Goal: Use online tool/utility: Utilize a website feature to perform a specific function

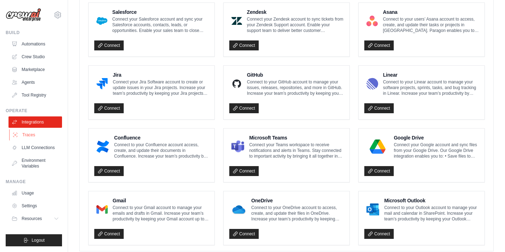
scroll to position [414, 0]
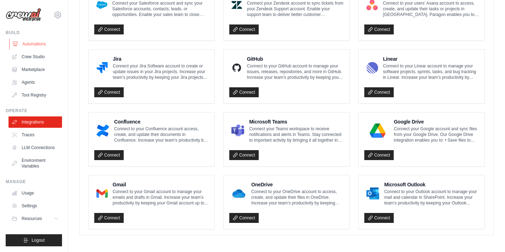
click at [38, 42] on link "Automations" at bounding box center [36, 43] width 54 height 11
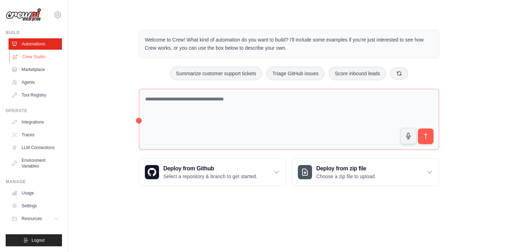
click at [34, 55] on link "Crew Studio" at bounding box center [36, 56] width 54 height 11
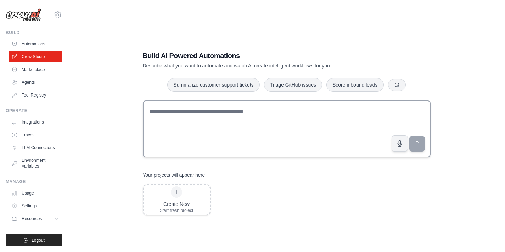
scroll to position [14, 0]
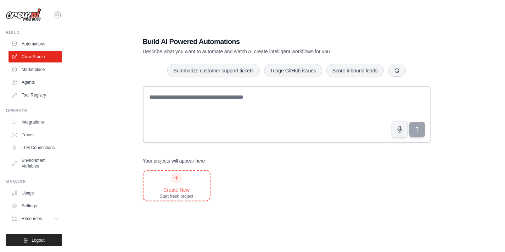
click at [183, 177] on div "Create New Start fresh project" at bounding box center [177, 185] width 34 height 27
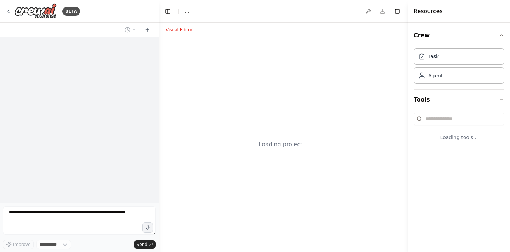
select select "****"
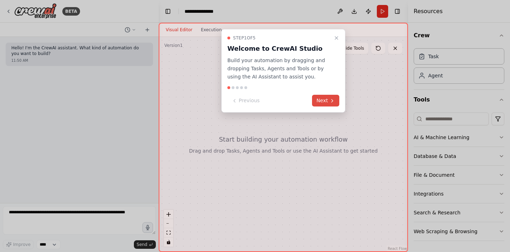
click at [321, 99] on button "Next" at bounding box center [325, 101] width 27 height 12
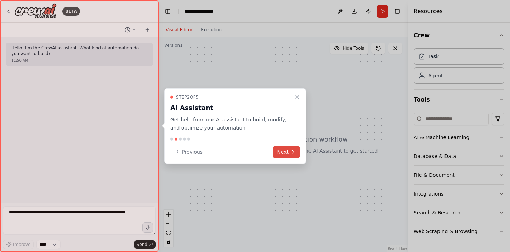
click at [292, 149] on icon at bounding box center [293, 152] width 6 height 6
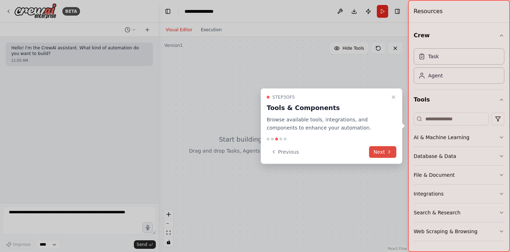
click at [387, 151] on icon at bounding box center [390, 152] width 6 height 6
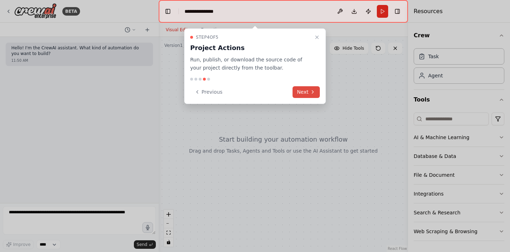
click at [313, 91] on icon at bounding box center [313, 92] width 6 height 6
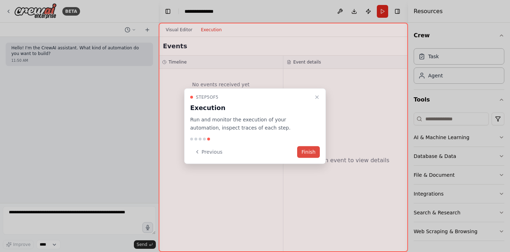
click at [313, 150] on button "Finish" at bounding box center [308, 152] width 23 height 12
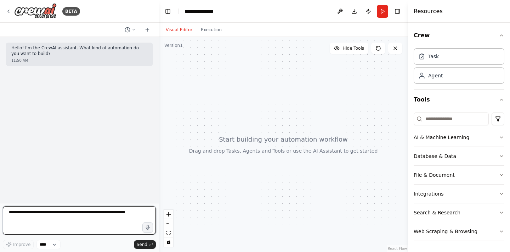
click at [74, 220] on textarea at bounding box center [79, 220] width 153 height 28
paste textarea "**********"
type textarea "**********"
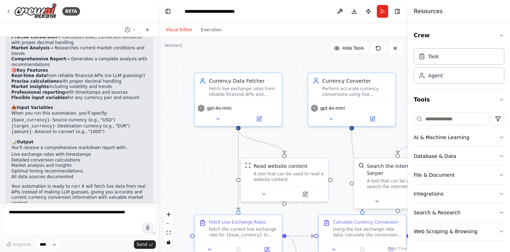
scroll to position [709, 0]
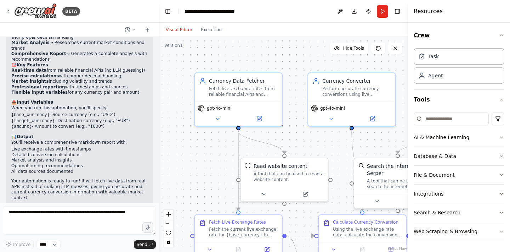
click at [499, 36] on icon "button" at bounding box center [502, 36] width 6 height 6
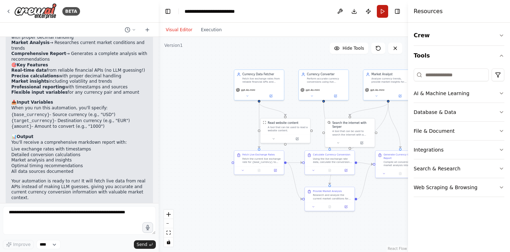
click at [385, 14] on button "Run" at bounding box center [382, 11] width 11 height 13
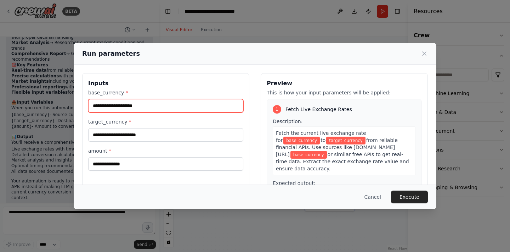
click at [189, 108] on input "base_currency *" at bounding box center [165, 105] width 155 height 13
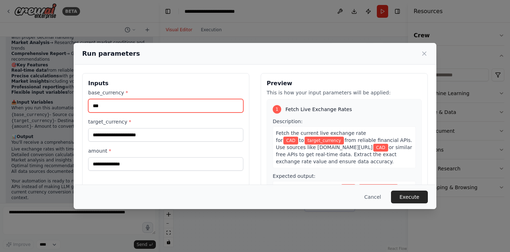
type input "***"
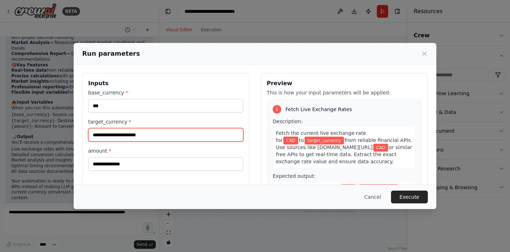
click at [153, 132] on input "target_currency *" at bounding box center [165, 134] width 155 height 13
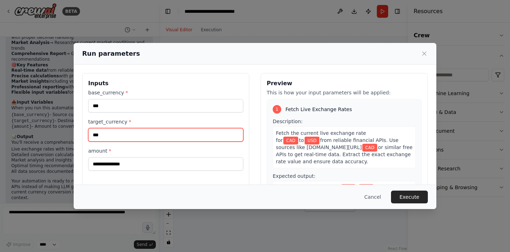
type input "***"
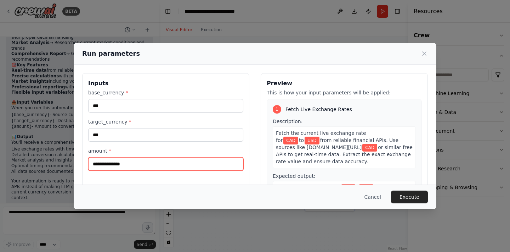
click at [150, 163] on input "amount *" at bounding box center [165, 163] width 155 height 13
type input "****"
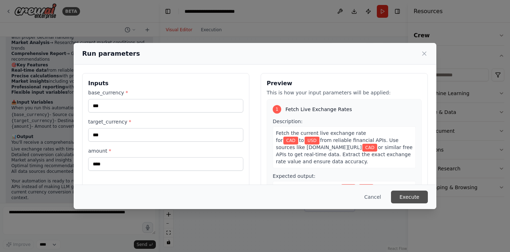
click at [406, 194] on button "Execute" at bounding box center [409, 196] width 37 height 13
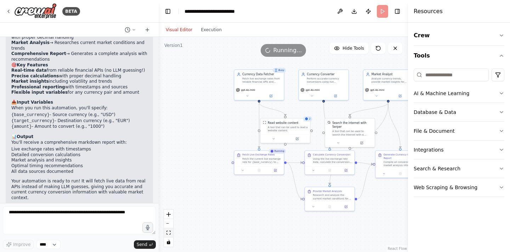
click at [170, 232] on icon "fit view" at bounding box center [169, 232] width 4 height 4
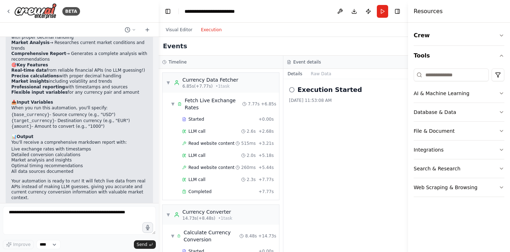
click at [206, 30] on button "Execution" at bounding box center [211, 30] width 29 height 9
click at [293, 89] on icon at bounding box center [292, 90] width 6 height 6
click at [233, 104] on div "Fetch Live Exchange Rates" at bounding box center [213, 104] width 57 height 14
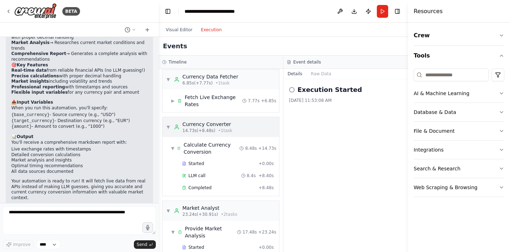
scroll to position [4, 0]
click at [221, 128] on span "• 1 task" at bounding box center [225, 130] width 14 height 6
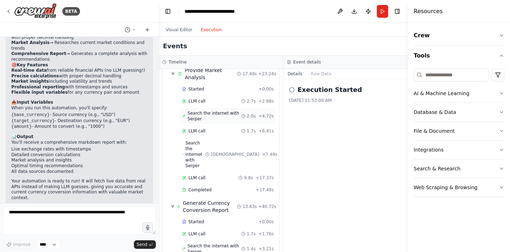
scroll to position [103, 0]
click at [380, 10] on button "Run" at bounding box center [382, 11] width 11 height 13
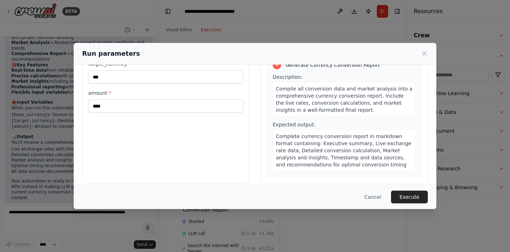
scroll to position [65, 0]
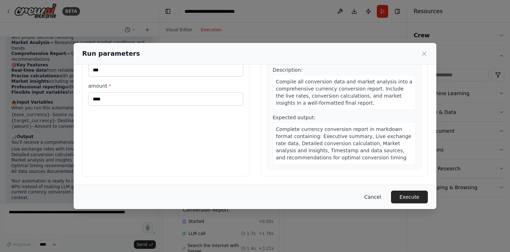
click at [375, 193] on button "Cancel" at bounding box center [373, 196] width 28 height 13
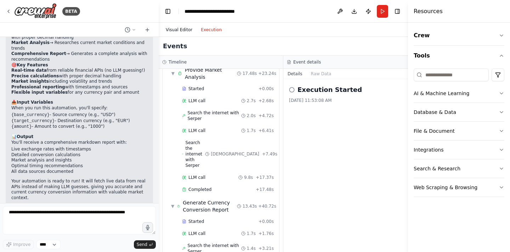
click at [188, 30] on button "Visual Editor" at bounding box center [179, 30] width 35 height 9
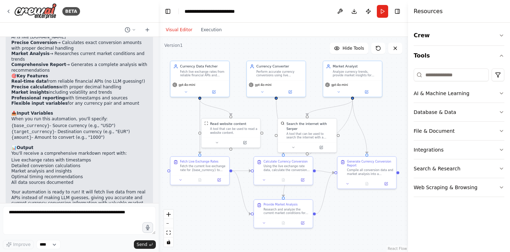
scroll to position [709, 0]
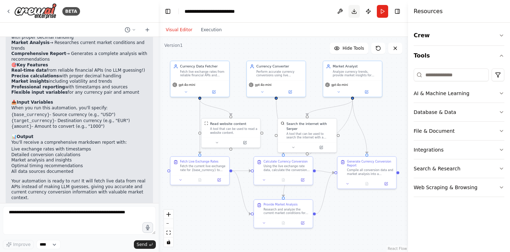
click at [356, 12] on button "Download" at bounding box center [354, 11] width 11 height 13
click at [326, 33] on div "Visual Editor Execution" at bounding box center [283, 30] width 249 height 14
click at [499, 94] on icon "button" at bounding box center [502, 93] width 6 height 6
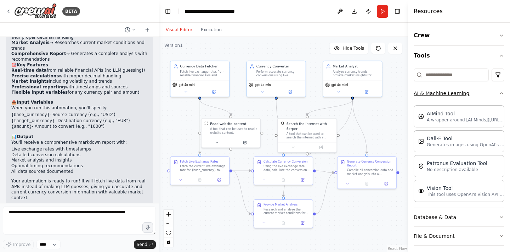
click at [499, 94] on div "Crew Tools AI & Machine Learning AIMind Tool A wrapper around [AI-Minds](https:…" at bounding box center [459, 137] width 102 height 229
click at [499, 94] on icon "button" at bounding box center [502, 93] width 6 height 6
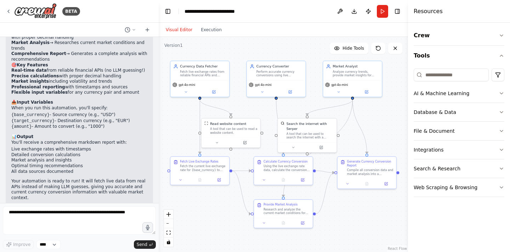
click at [97, 240] on div "Improve **** Send" at bounding box center [79, 244] width 153 height 9
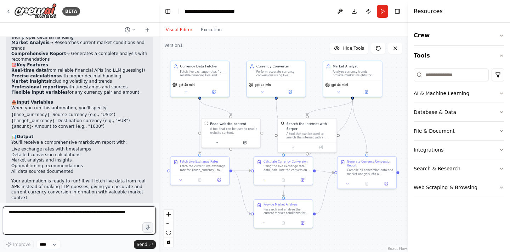
click at [99, 225] on textarea at bounding box center [79, 220] width 153 height 28
type textarea "**********"
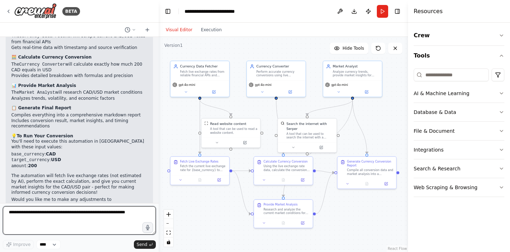
scroll to position [1058, 0]
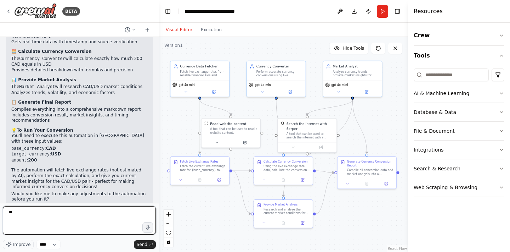
type textarea "***"
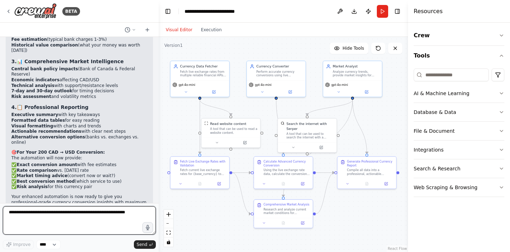
scroll to position [1544, 0]
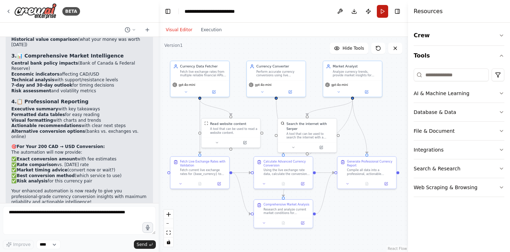
click at [384, 13] on button "Run" at bounding box center [382, 11] width 11 height 13
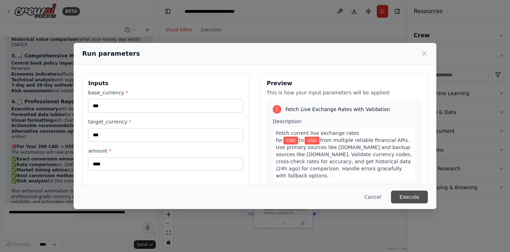
click at [418, 195] on button "Execute" at bounding box center [409, 196] width 37 height 13
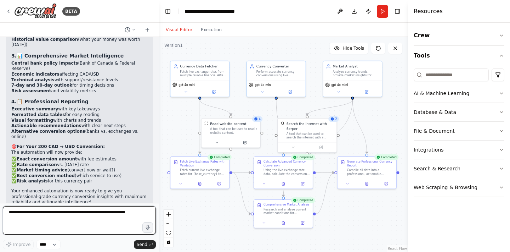
click at [95, 222] on textarea at bounding box center [79, 220] width 153 height 28
type textarea "**********"
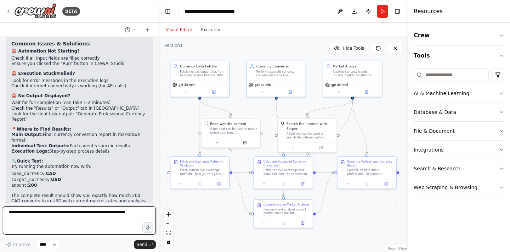
scroll to position [1995, 0]
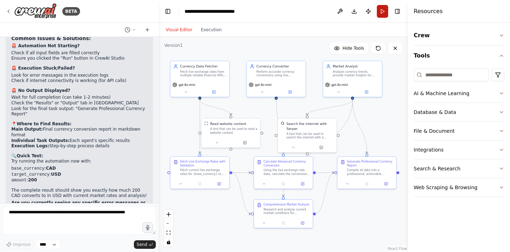
click at [383, 15] on button "Run" at bounding box center [382, 11] width 11 height 13
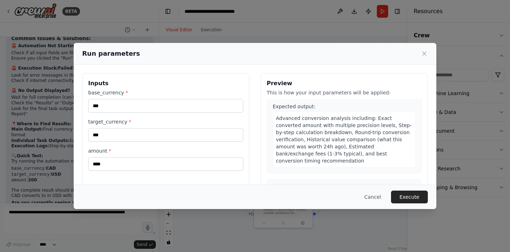
scroll to position [223, 0]
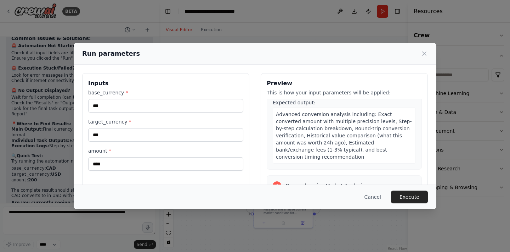
click at [401, 193] on button "Execute" at bounding box center [409, 196] width 37 height 13
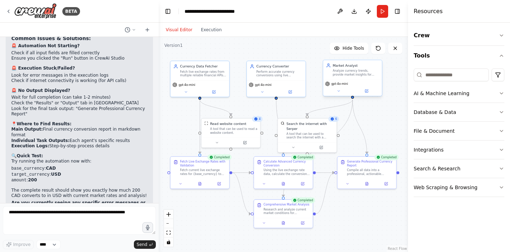
click at [368, 69] on div "Analyze currency trends, provide market insights for {base_currency}/{target_cu…" at bounding box center [356, 73] width 46 height 8
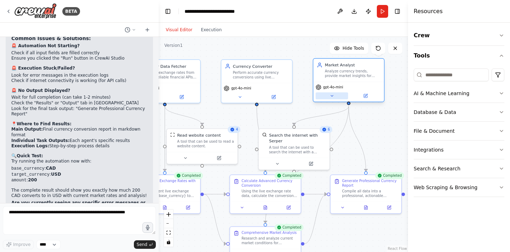
click at [334, 94] on icon at bounding box center [332, 96] width 5 height 5
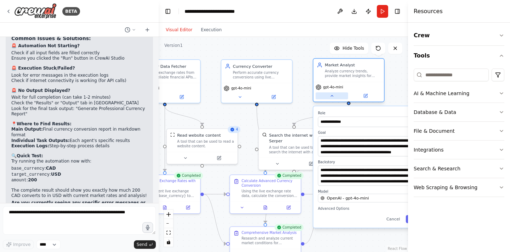
click at [334, 94] on icon at bounding box center [332, 96] width 5 height 5
